Goal: Information Seeking & Learning: Learn about a topic

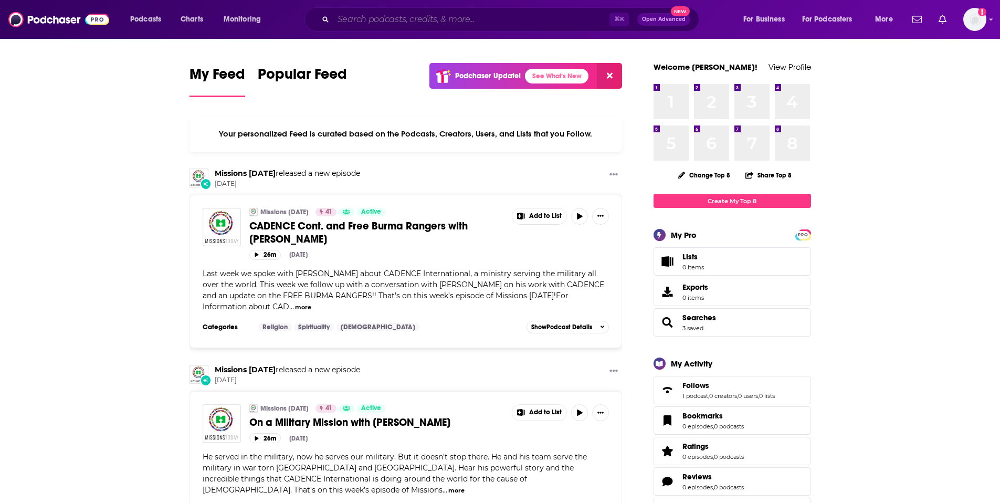
click at [397, 24] on input "Search podcasts, credits, & more..." at bounding box center [471, 19] width 276 height 17
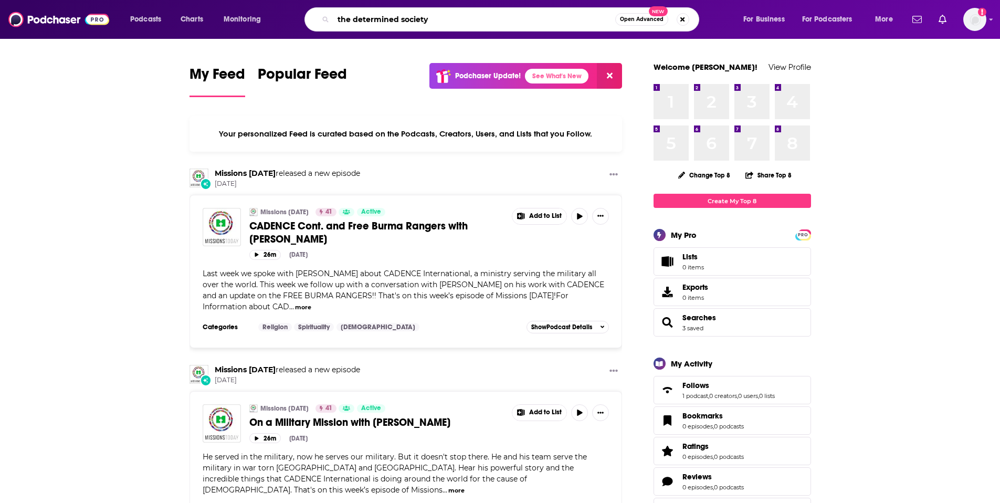
type input "the determined society"
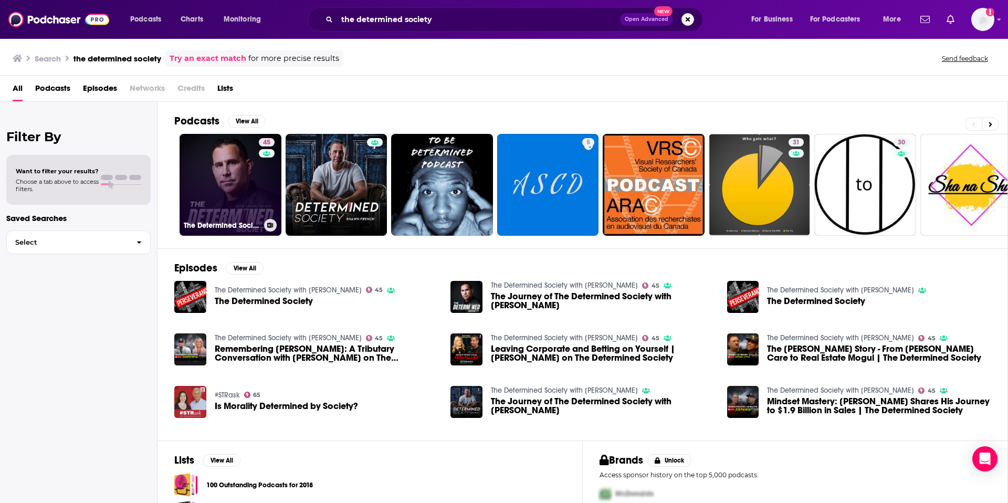
click at [226, 183] on link "45 The Determined Society with [PERSON_NAME]" at bounding box center [231, 185] width 102 height 102
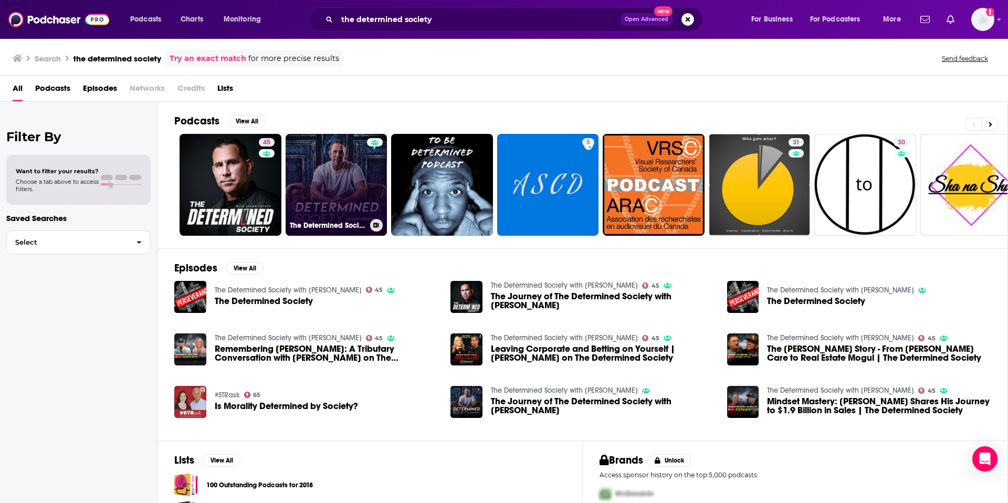
click at [340, 190] on link "The Determined Society with [PERSON_NAME]" at bounding box center [337, 185] width 102 height 102
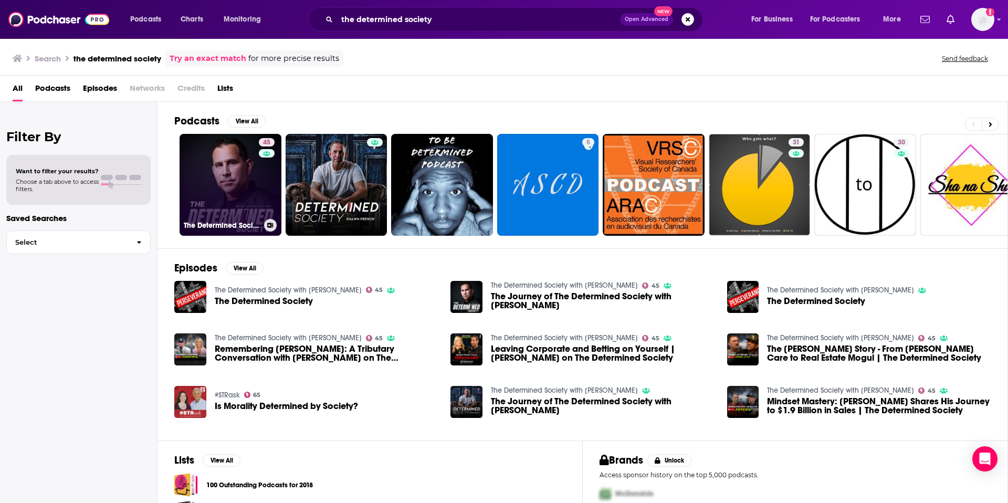
click at [231, 197] on link "45 The Determined Society with [PERSON_NAME]" at bounding box center [231, 185] width 102 height 102
